Goal: Check status: Check status

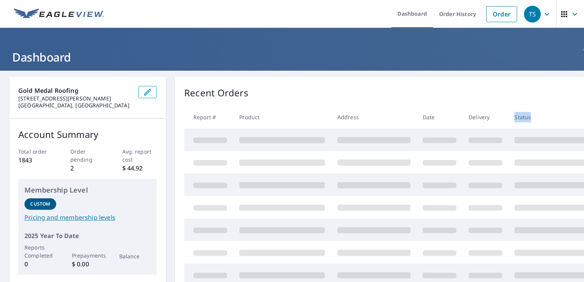
drag, startPoint x: 567, startPoint y: 170, endPoint x: 484, endPoint y: 110, distance: 102.8
click at [485, 110] on table "Report # Product Address Date Delivery Status" at bounding box center [401, 230] width 435 height 248
click at [342, 102] on div "Recent Orders Report # Product Address Date Delivery Status" at bounding box center [401, 220] width 453 height 286
click at [453, 16] on link "Order History" at bounding box center [457, 14] width 49 height 28
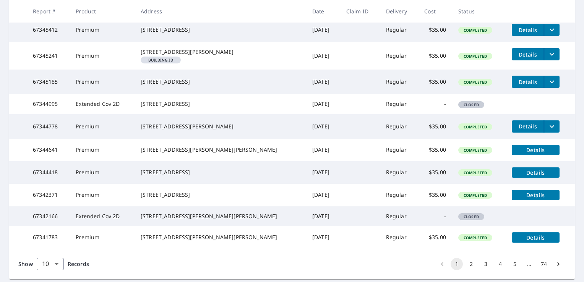
scroll to position [153, 0]
